Goal: Transaction & Acquisition: Purchase product/service

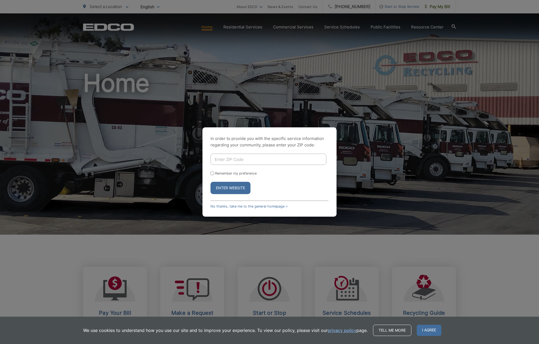
click at [233, 160] on input "Enter ZIP Code" at bounding box center [269, 159] width 116 height 11
type input "92014"
click at [231, 187] on button "Enter Website" at bounding box center [231, 188] width 40 height 12
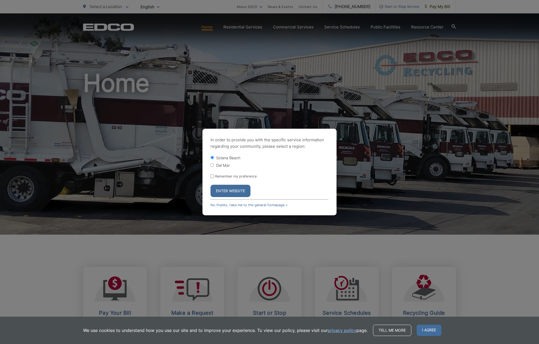
click at [213, 164] on input "Del Mar" at bounding box center [212, 164] width 3 height 3
radio input "true"
click at [227, 192] on button "Enter Website" at bounding box center [231, 191] width 40 height 12
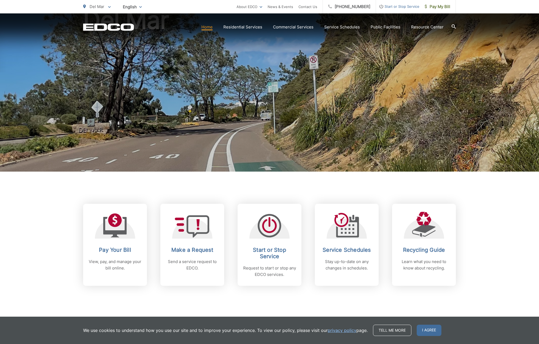
scroll to position [67, 0]
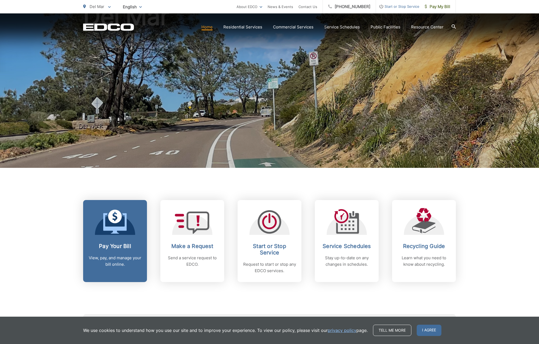
click at [129, 247] on h2 "Pay Your Bill" at bounding box center [115, 246] width 53 height 6
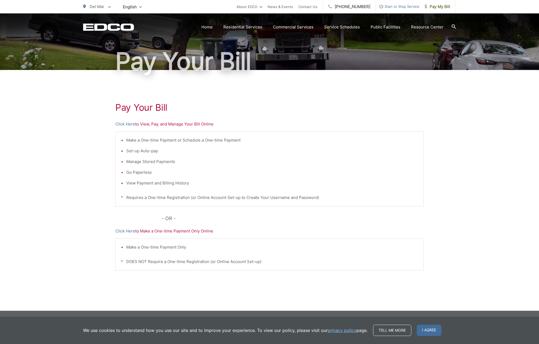
scroll to position [37, 0]
click at [131, 232] on link "Click Here" at bounding box center [125, 231] width 20 height 6
